Goal: Task Accomplishment & Management: Complete application form

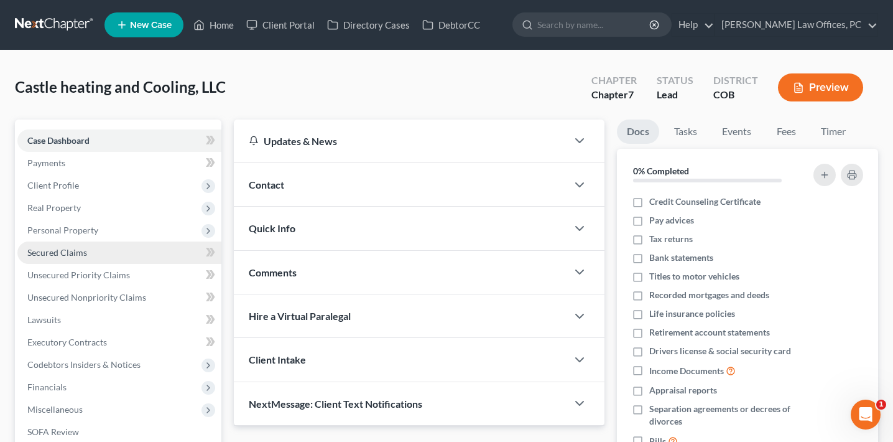
click at [114, 255] on link "Secured Claims" at bounding box center [119, 252] width 204 height 22
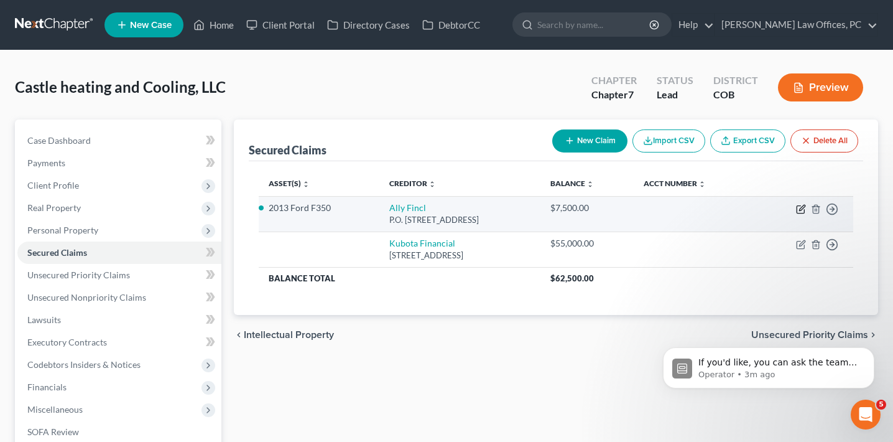
click at [800, 208] on icon "button" at bounding box center [801, 209] width 10 height 10
select select "24"
select select "0"
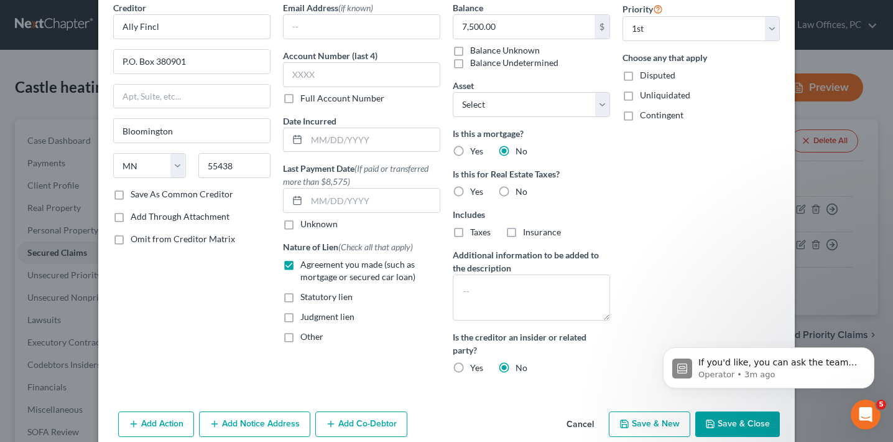
scroll to position [112, 0]
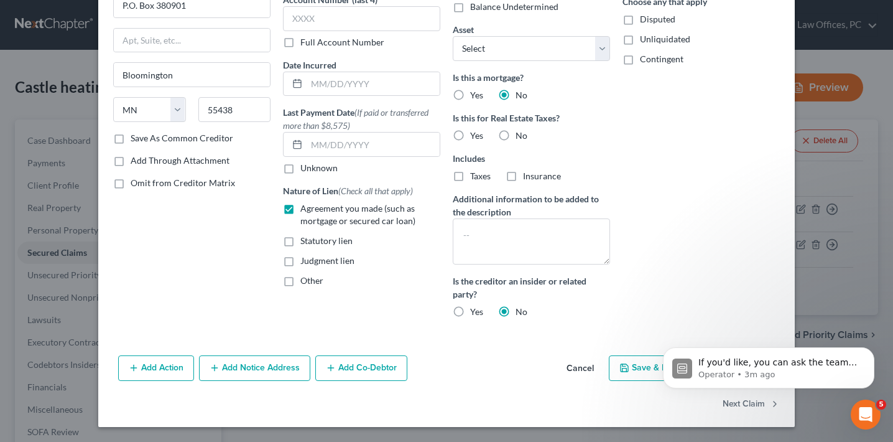
click at [164, 372] on button "Add Action" at bounding box center [156, 368] width 76 height 26
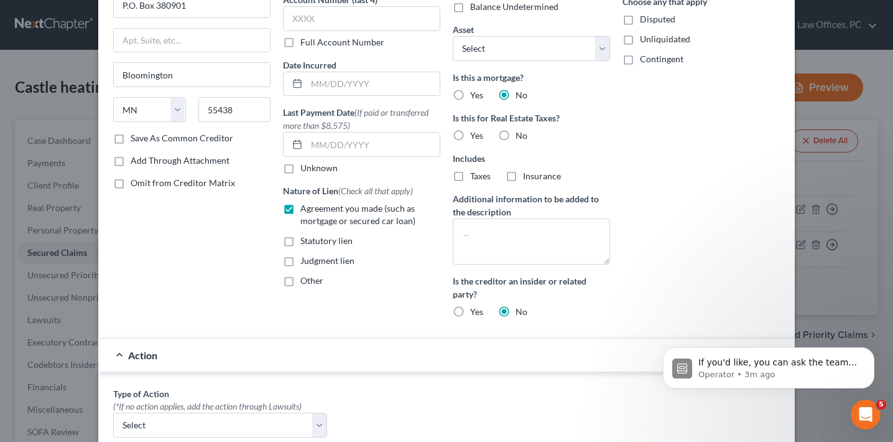
scroll to position [249, 0]
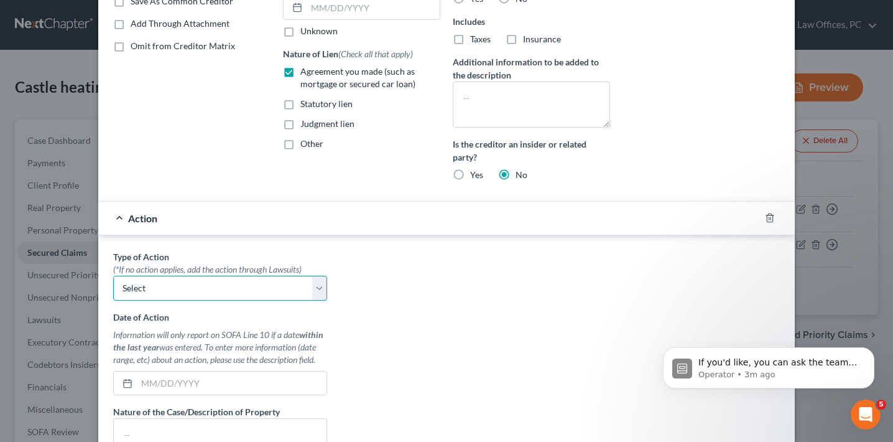
click at [252, 290] on select "Select Repossession Foreclosure Returns" at bounding box center [220, 287] width 214 height 25
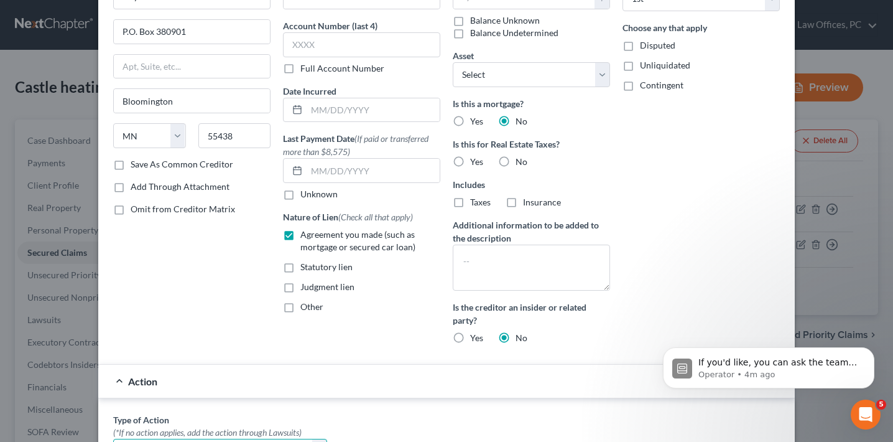
scroll to position [0, 0]
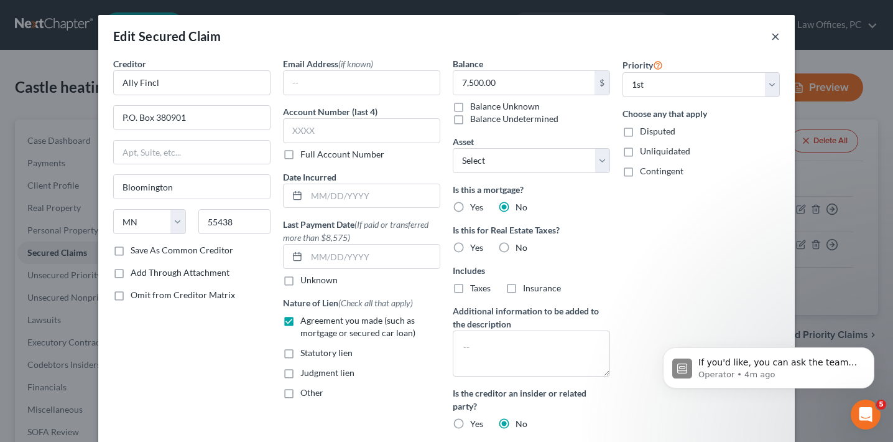
click at [774, 32] on button "×" at bounding box center [775, 36] width 9 height 15
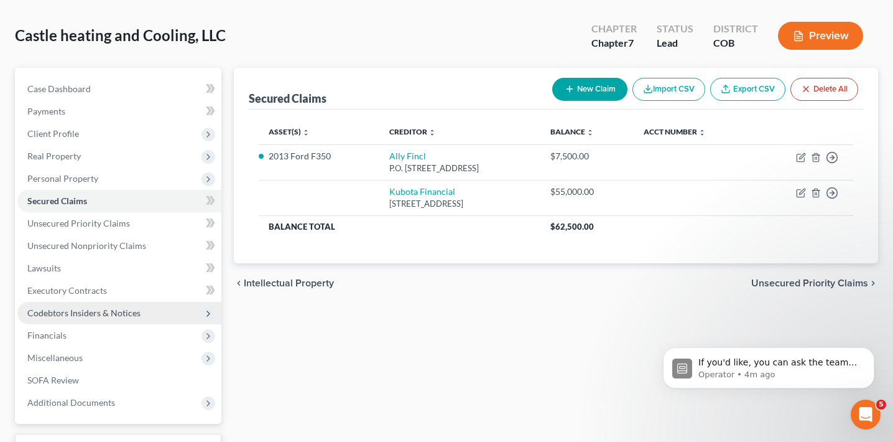
scroll to position [56, 0]
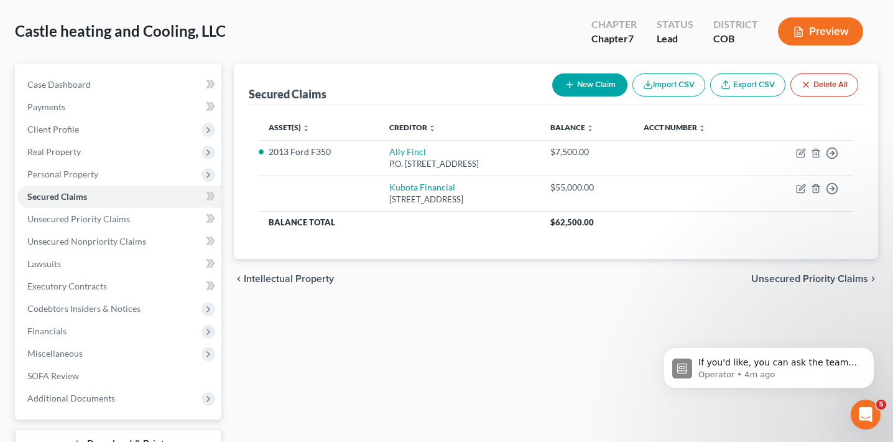
click at [826, 15] on div "Preview" at bounding box center [823, 32] width 110 height 37
click at [818, 27] on button "Preview" at bounding box center [820, 31] width 85 height 28
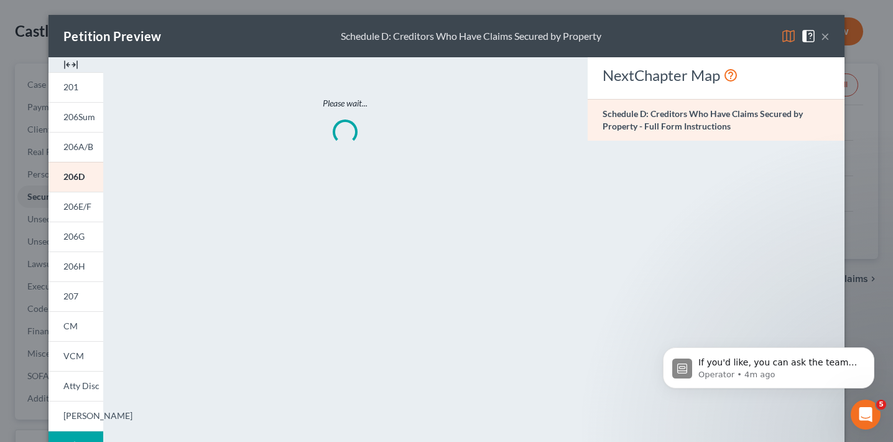
click at [827, 34] on button "×" at bounding box center [825, 36] width 9 height 15
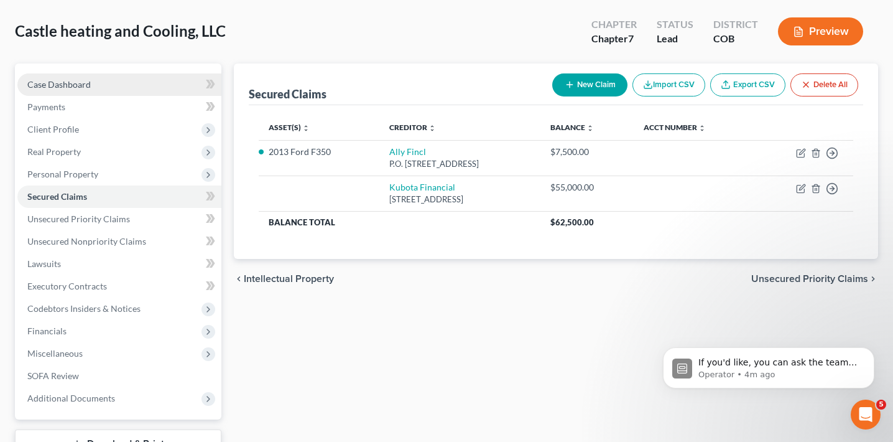
click at [83, 84] on span "Case Dashboard" at bounding box center [58, 84] width 63 height 11
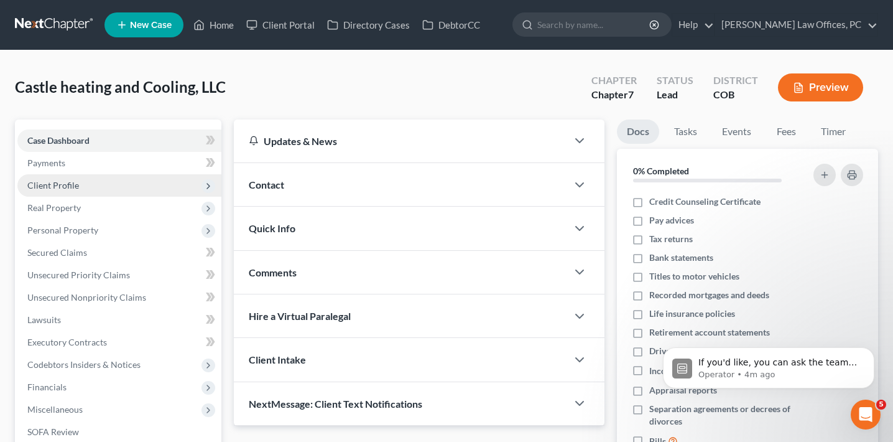
click at [104, 177] on span "Client Profile" at bounding box center [119, 185] width 204 height 22
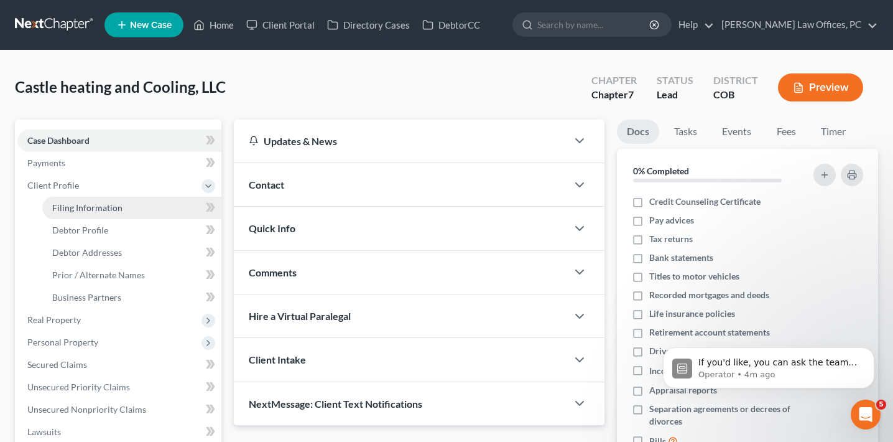
click at [108, 200] on link "Filing Information" at bounding box center [131, 208] width 179 height 22
select select "3"
select select "1"
select select "0"
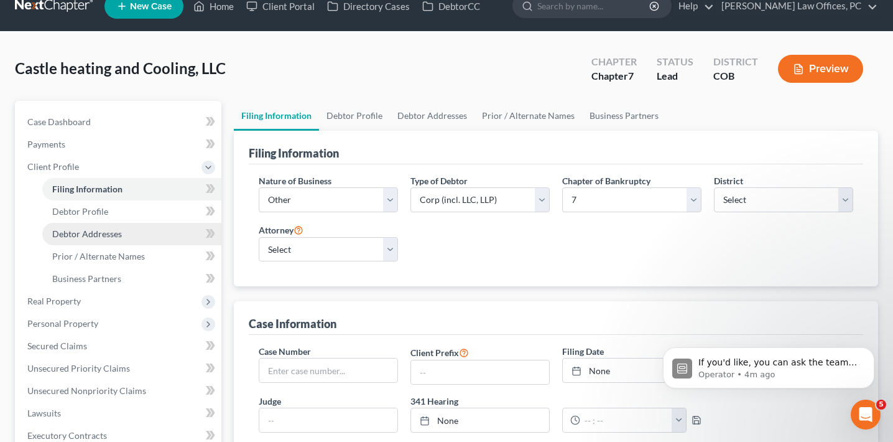
scroll to position [21, 0]
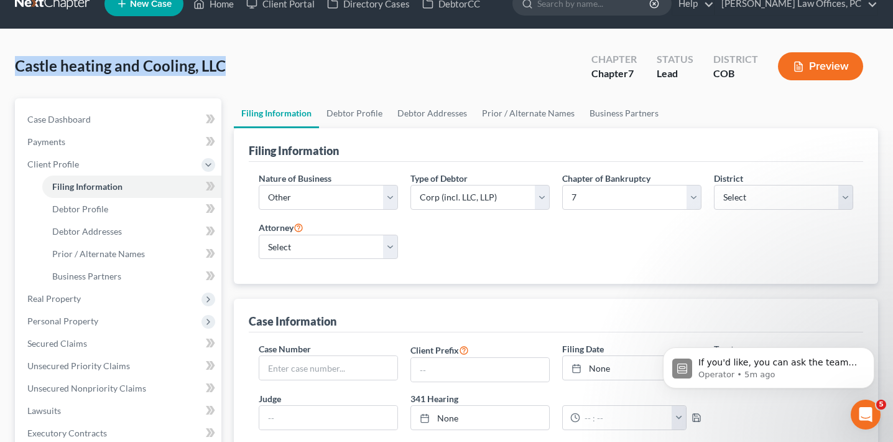
drag, startPoint x: 236, startPoint y: 67, endPoint x: 17, endPoint y: 64, distance: 218.9
click at [16, 64] on div "Castle heating and Cooling, LLC Upgraded Chapter Chapter 7 Status Lead District…" at bounding box center [446, 71] width 863 height 54
copy span "Castle heating and Cooling, LLC"
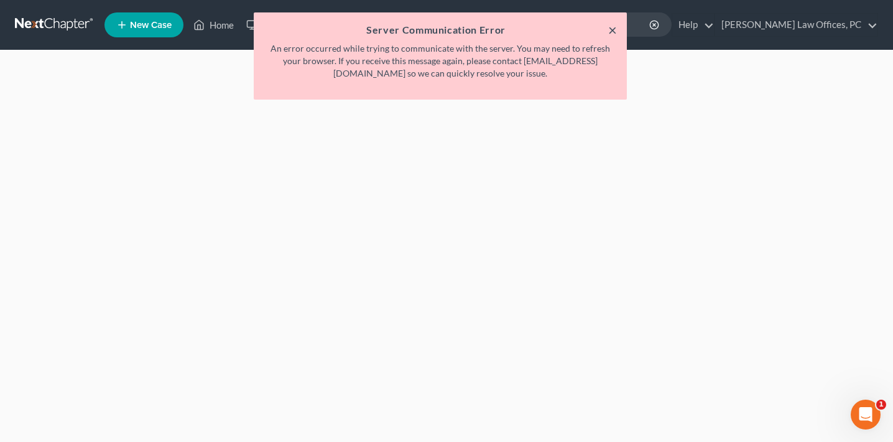
click at [614, 30] on button "×" at bounding box center [612, 29] width 9 height 15
